Goal: Navigation & Orientation: Find specific page/section

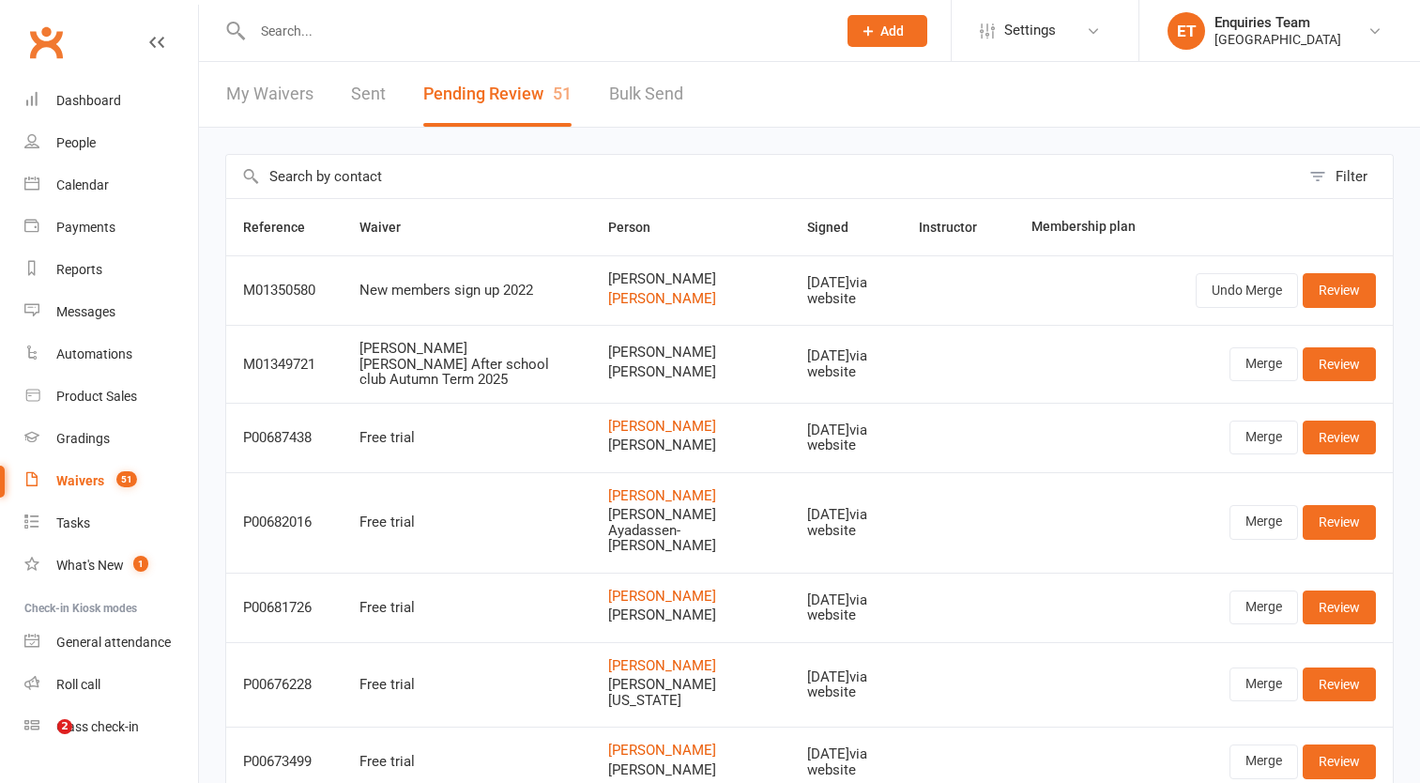
select select "50"
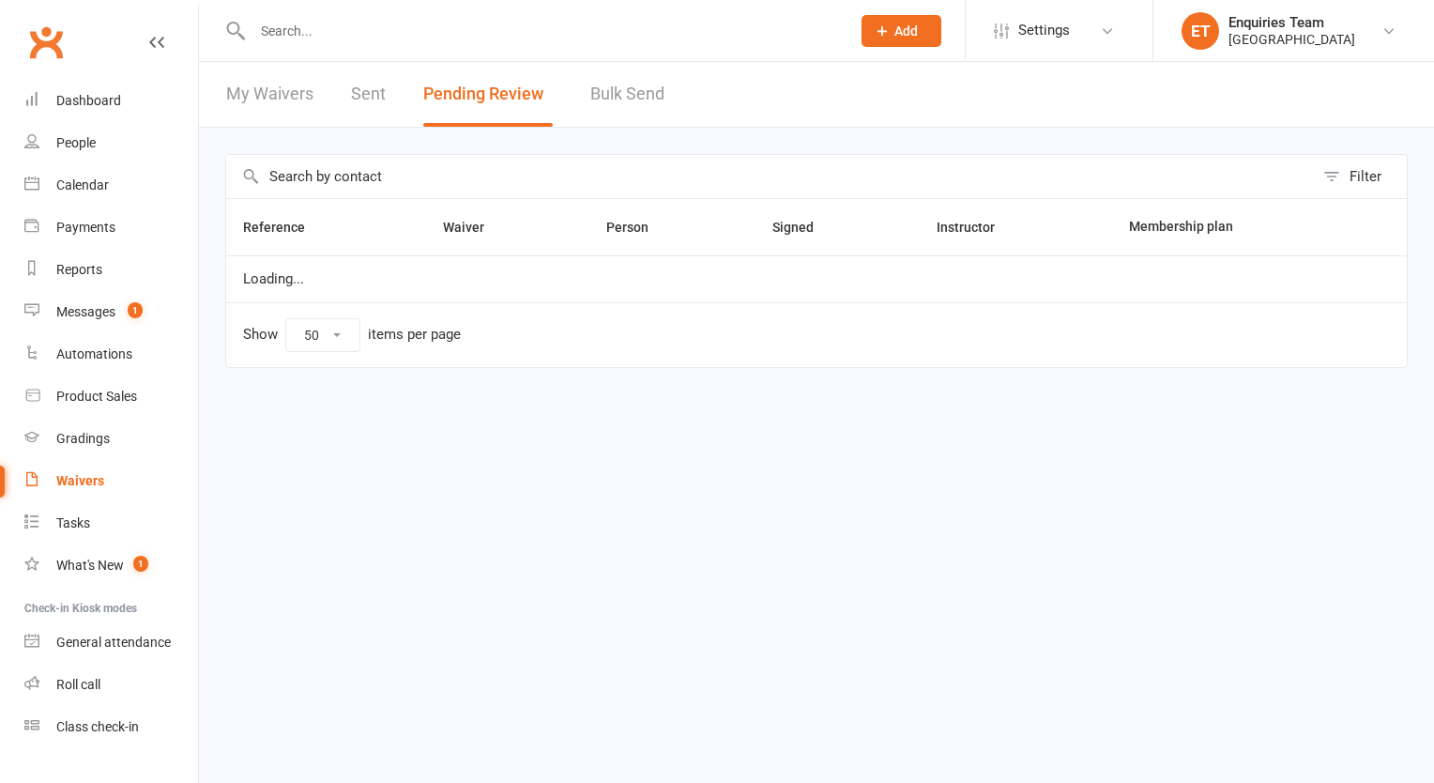
select select "50"
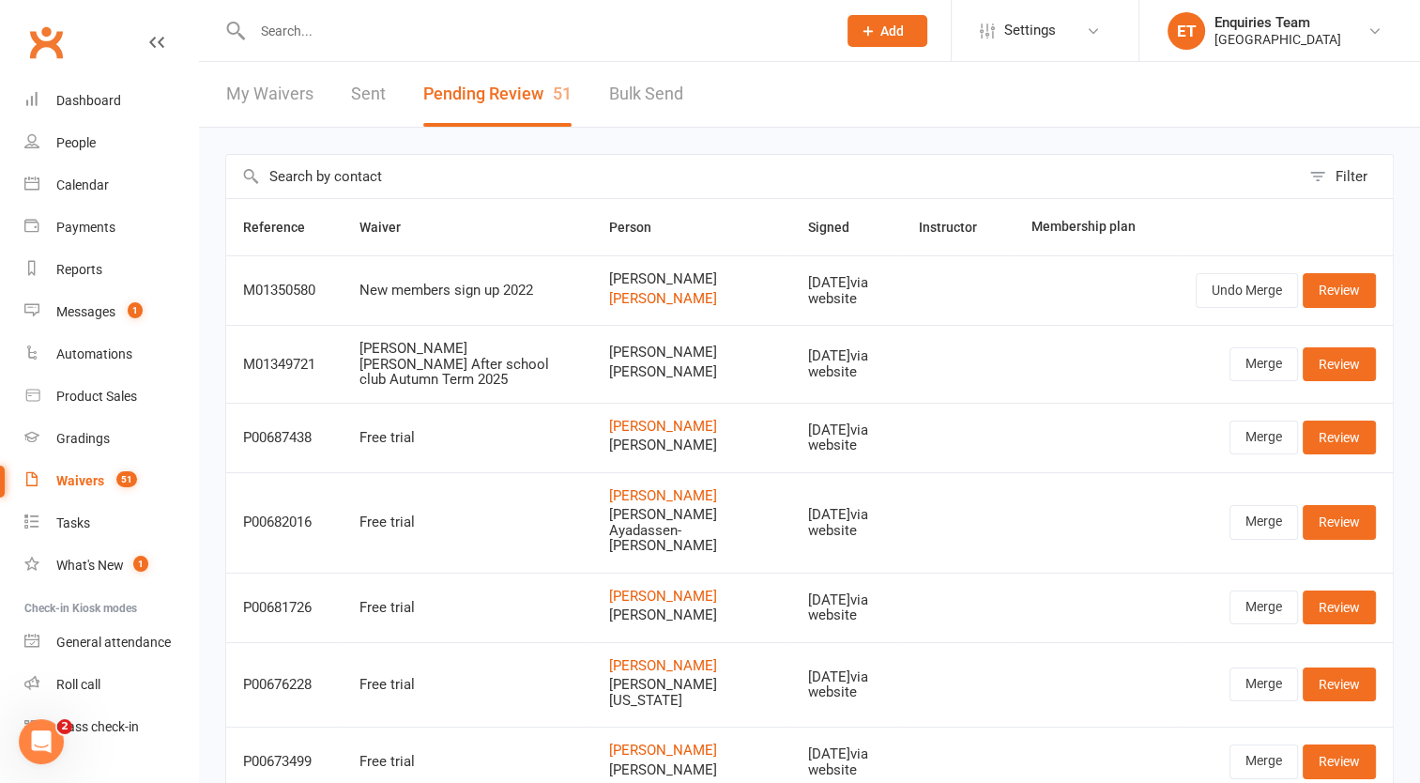
click at [86, 480] on div "Waivers" at bounding box center [80, 480] width 48 height 15
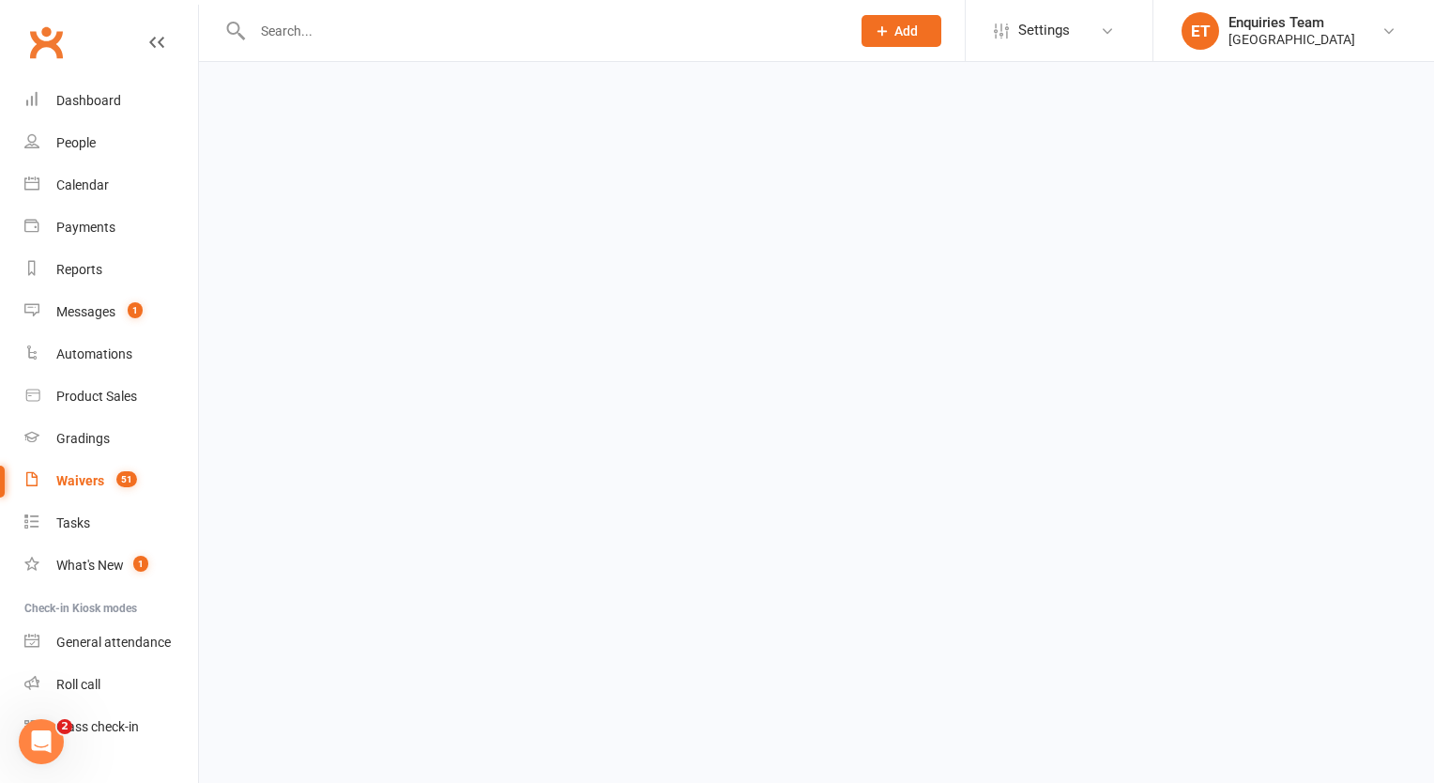
select select "100"
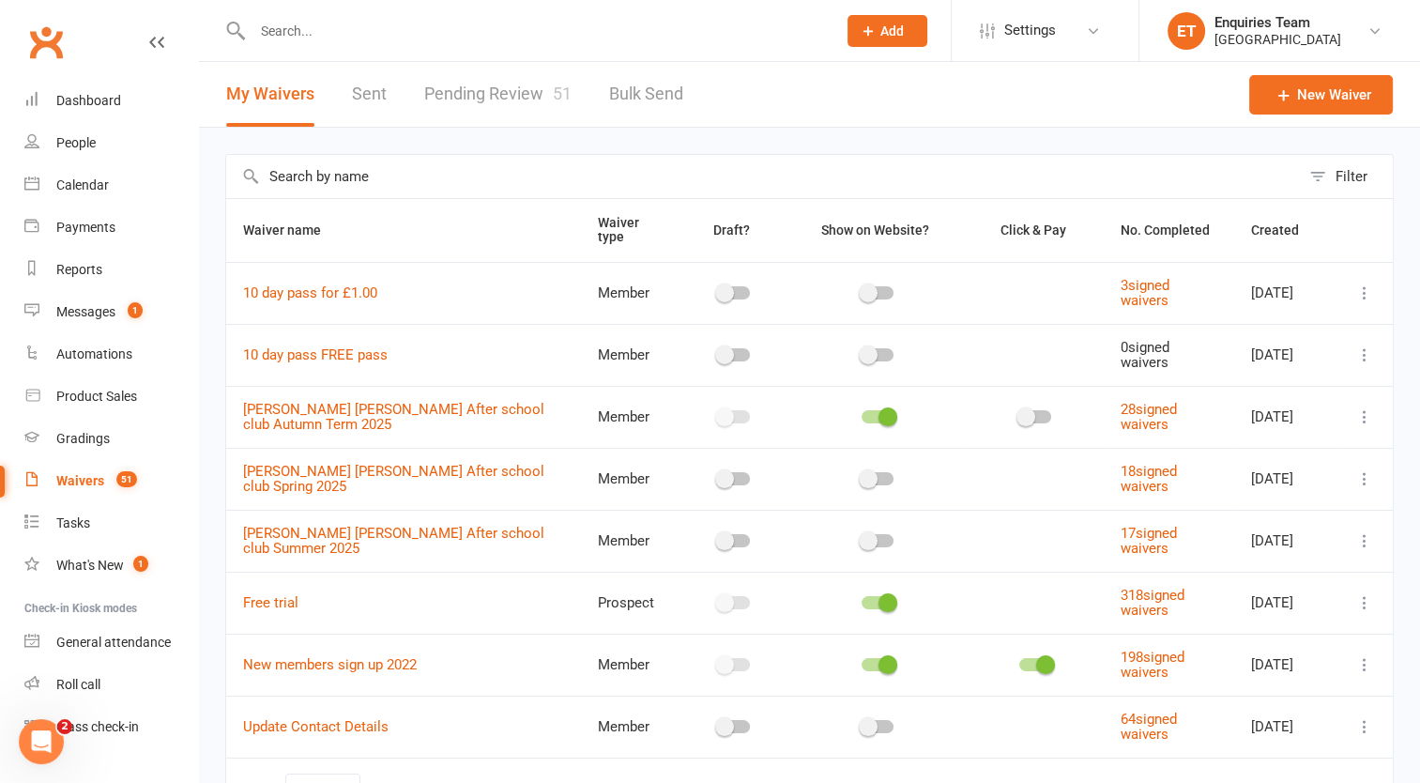
click at [514, 96] on link "Pending Review 51" at bounding box center [497, 94] width 147 height 65
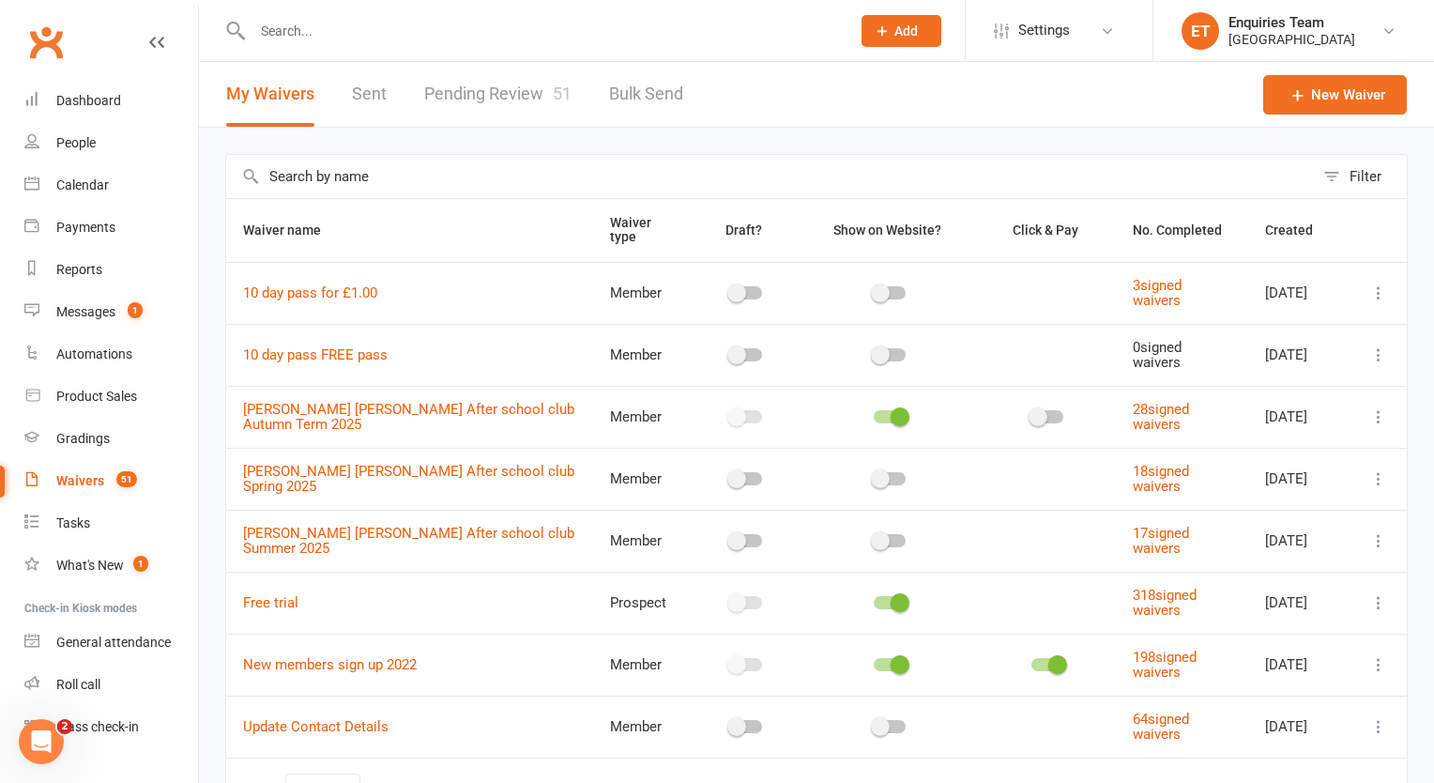
select select "50"
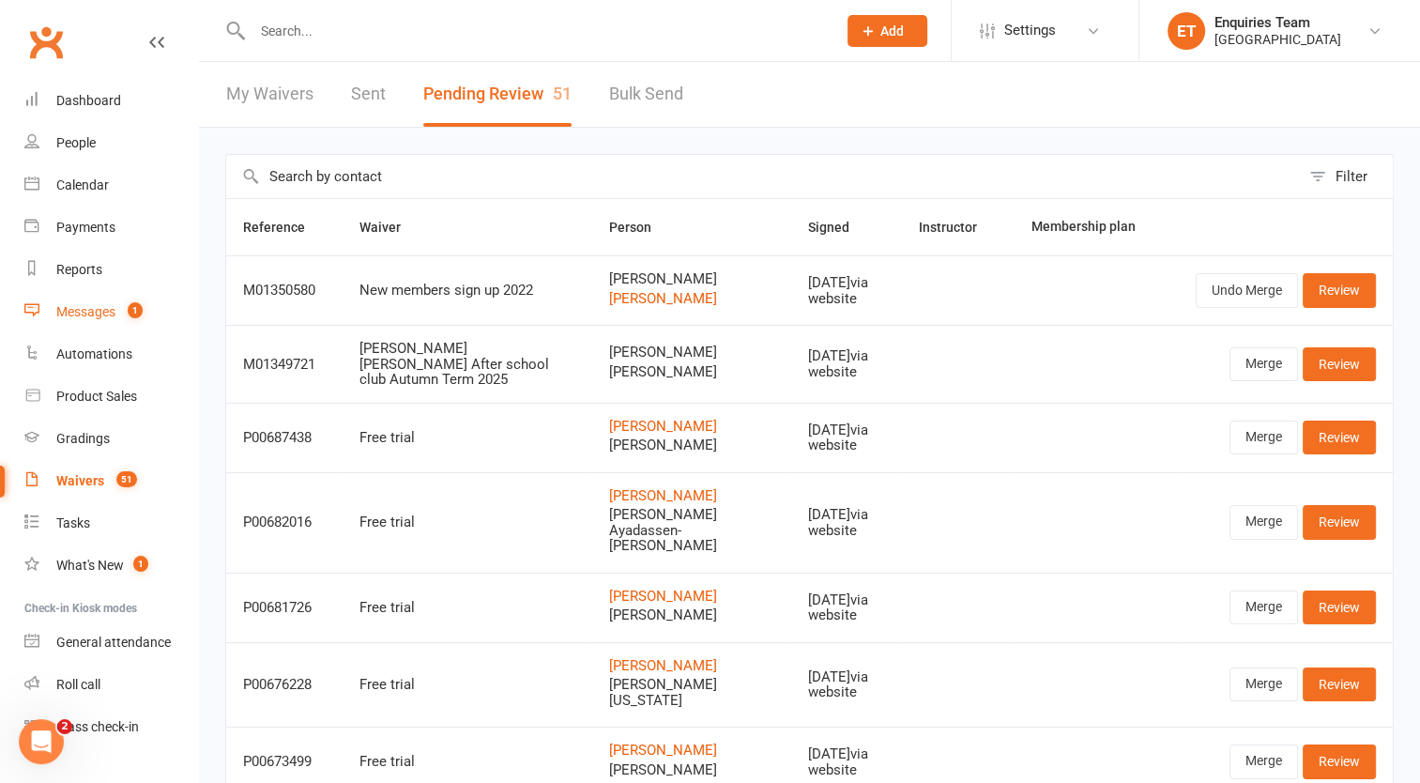
click at [94, 311] on div "Messages" at bounding box center [85, 311] width 59 height 15
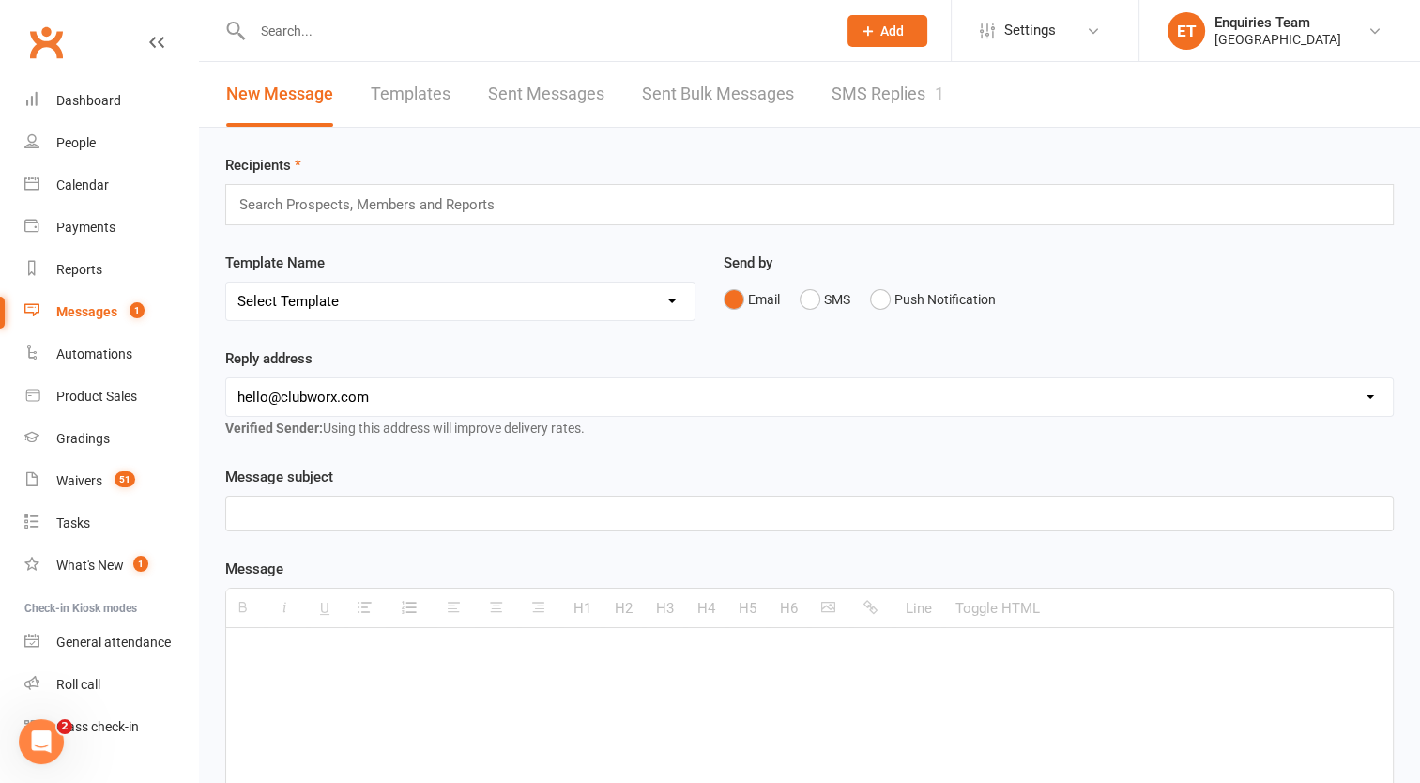
click at [879, 91] on link "SMS Replies 1" at bounding box center [888, 94] width 113 height 65
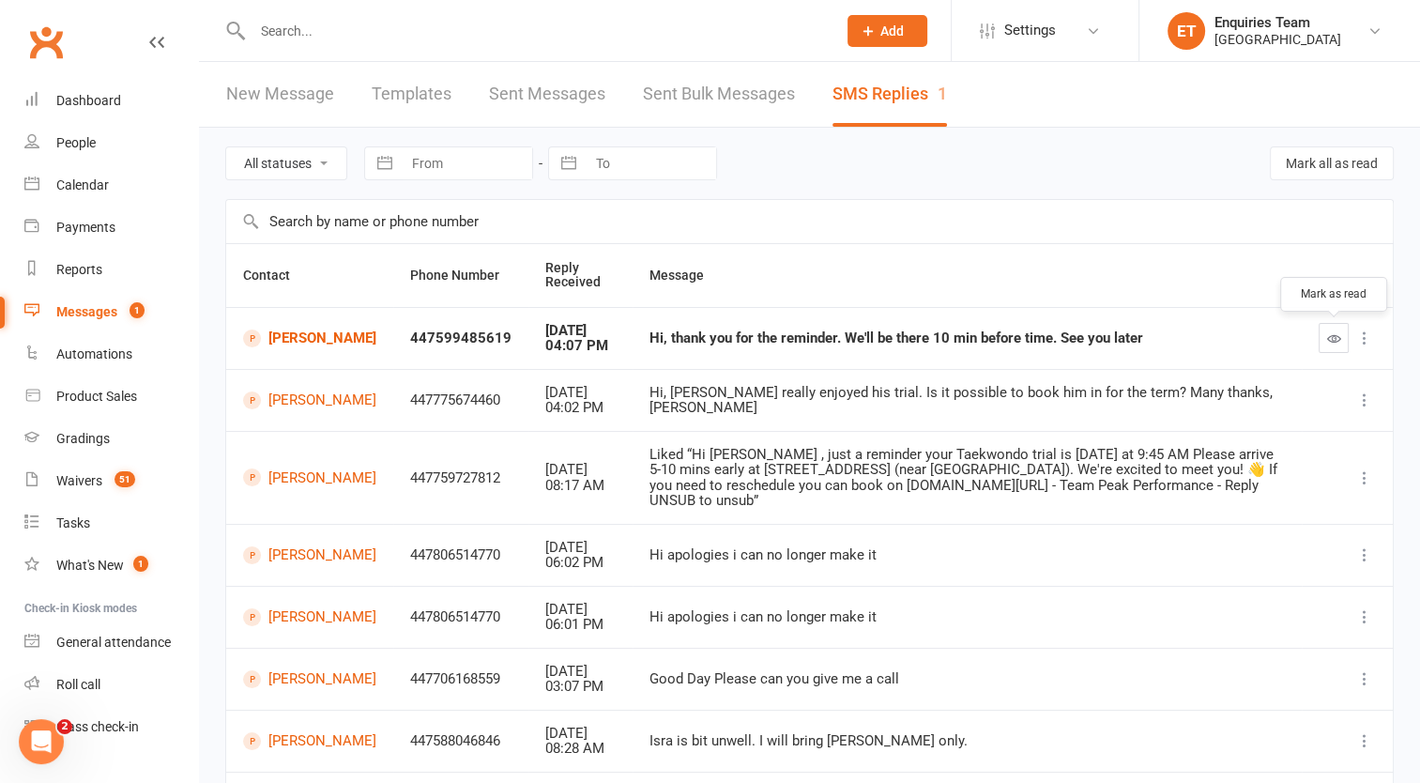
click at [1327, 331] on icon "button" at bounding box center [1334, 338] width 14 height 14
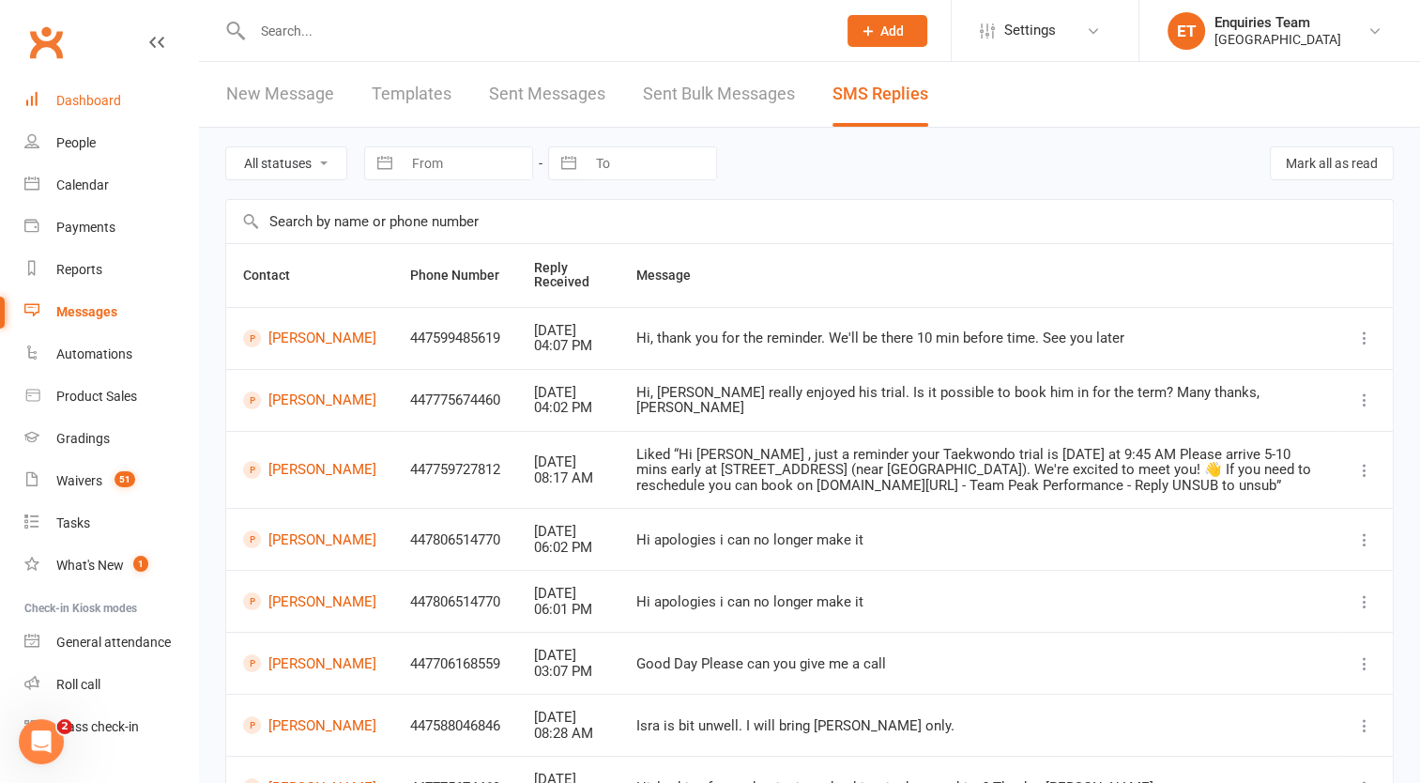
click at [105, 89] on link "Dashboard" at bounding box center [111, 101] width 174 height 42
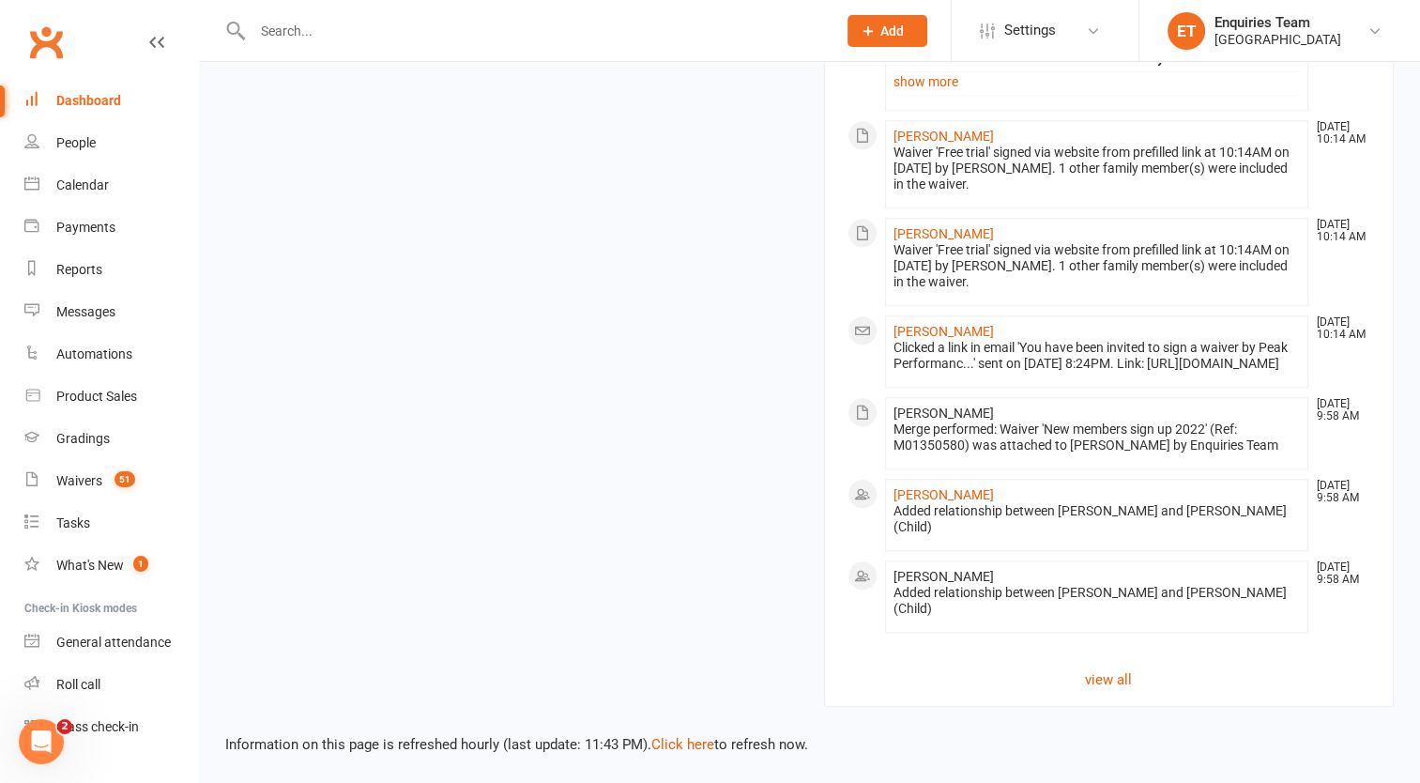
scroll to position [1982, 0]
click at [79, 473] on div "Waivers" at bounding box center [79, 480] width 46 height 15
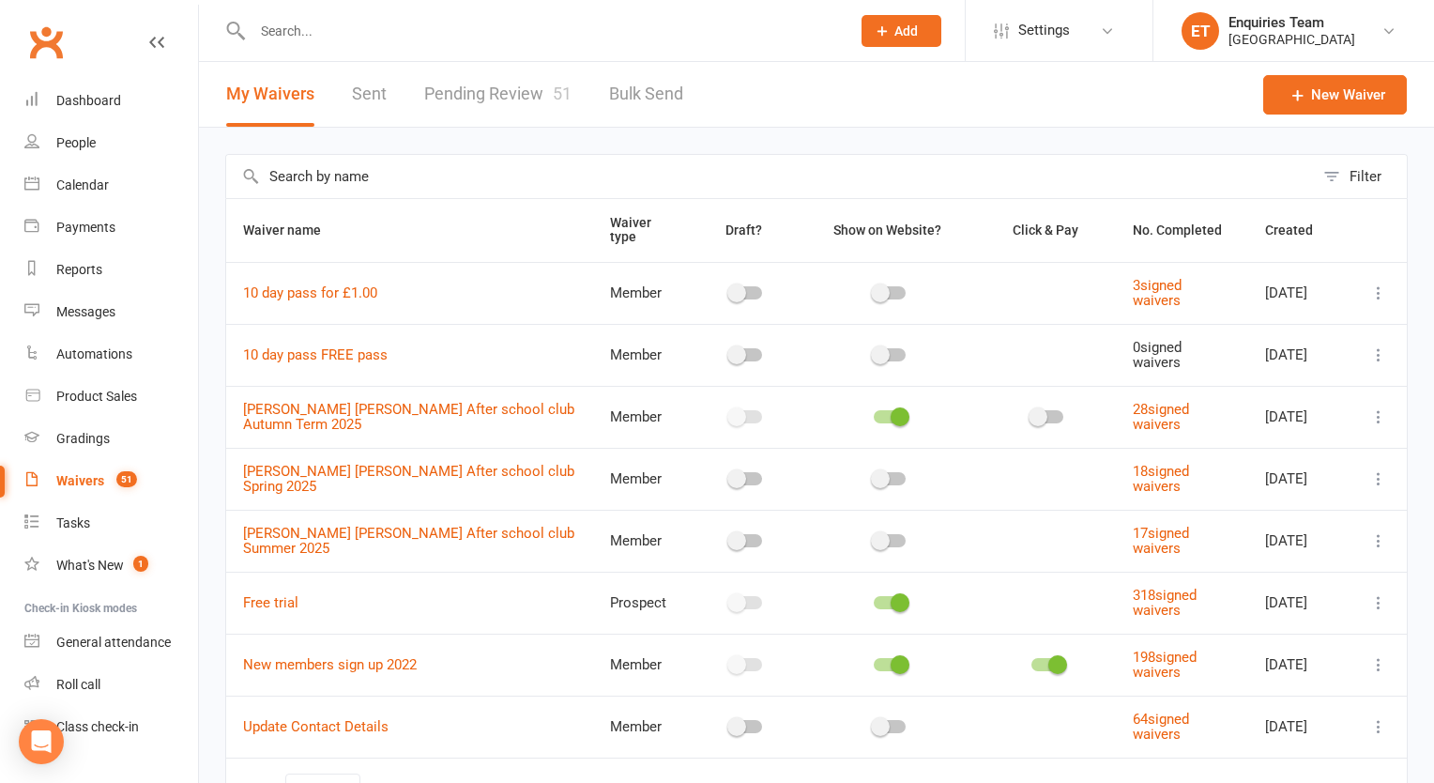
select select "100"
